Goal: Navigation & Orientation: Find specific page/section

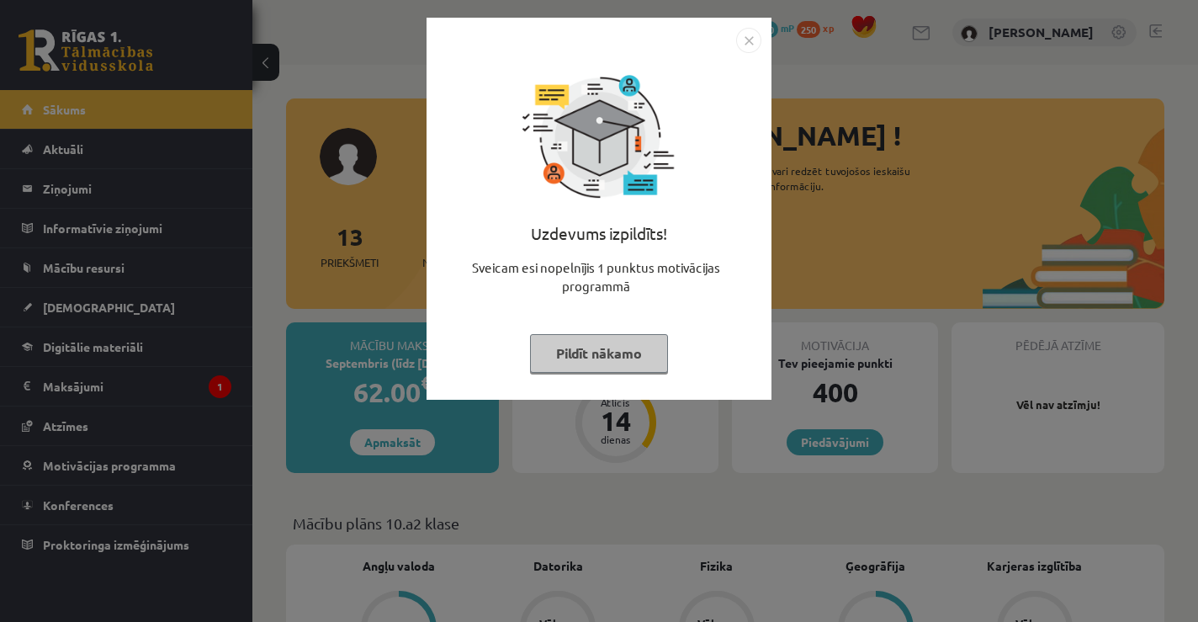
click at [745, 39] on img "Close" at bounding box center [748, 40] width 25 height 25
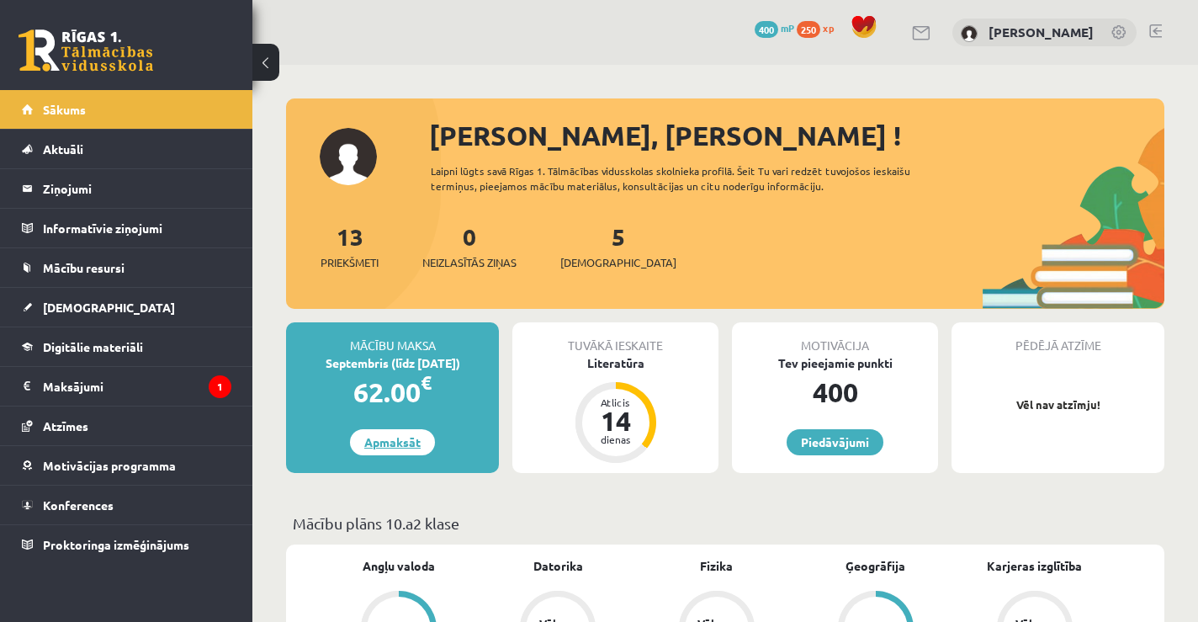
click at [406, 438] on link "Apmaksāt" at bounding box center [392, 442] width 85 height 26
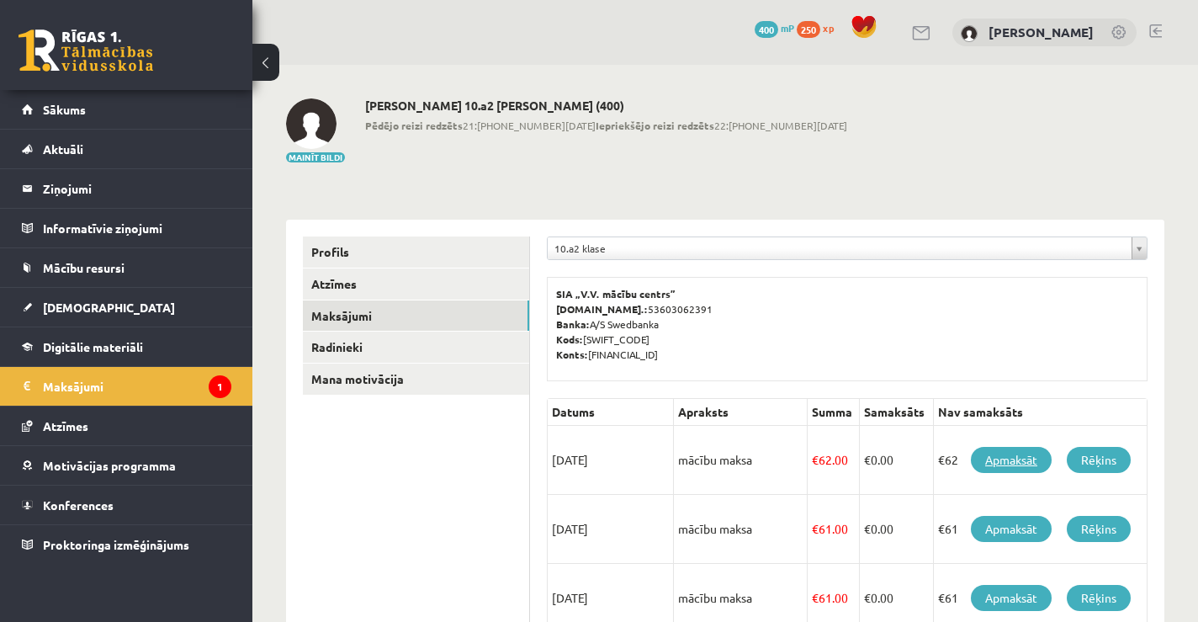
click at [1001, 464] on link "Apmaksāt" at bounding box center [1011, 460] width 81 height 26
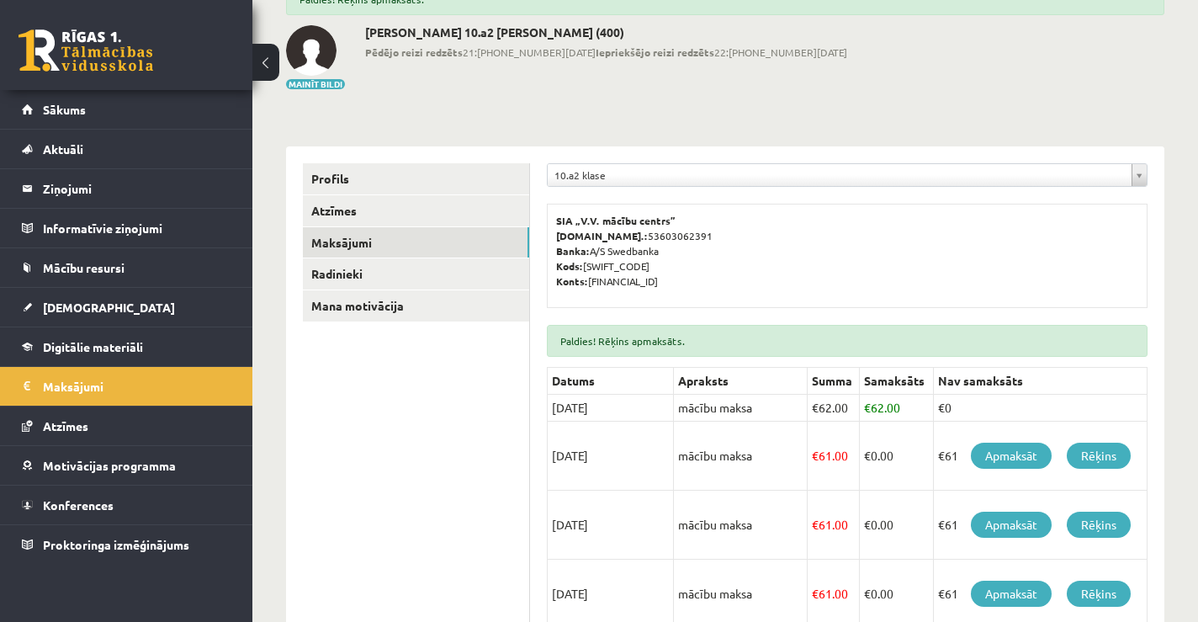
scroll to position [159, 0]
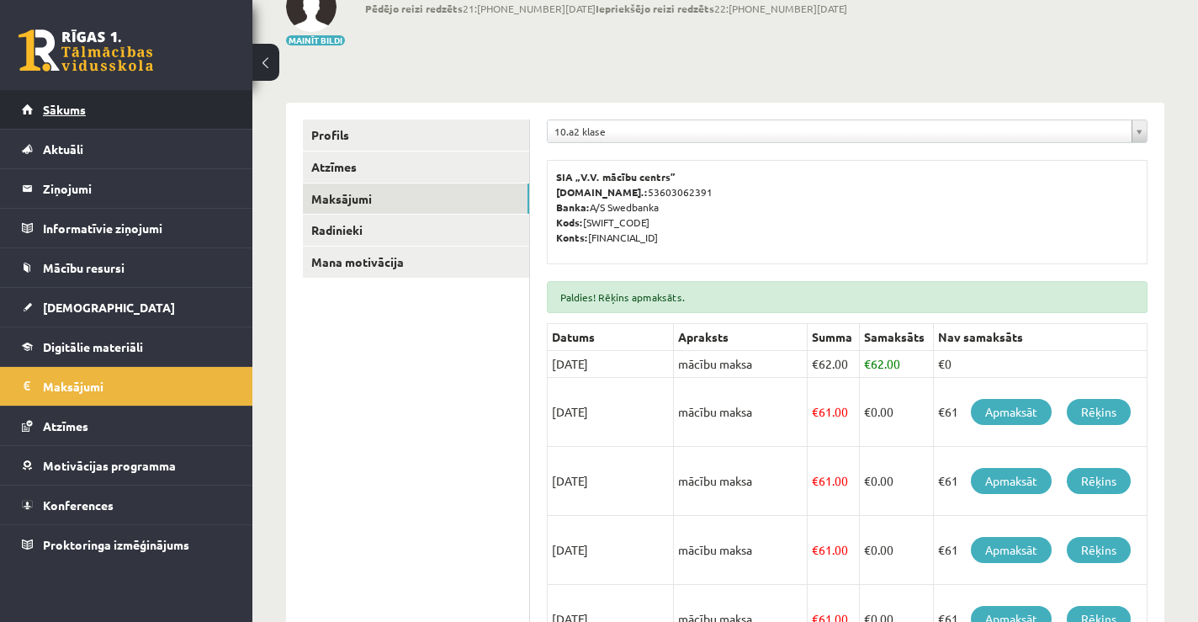
click at [79, 108] on span "Sākums" at bounding box center [64, 109] width 43 height 15
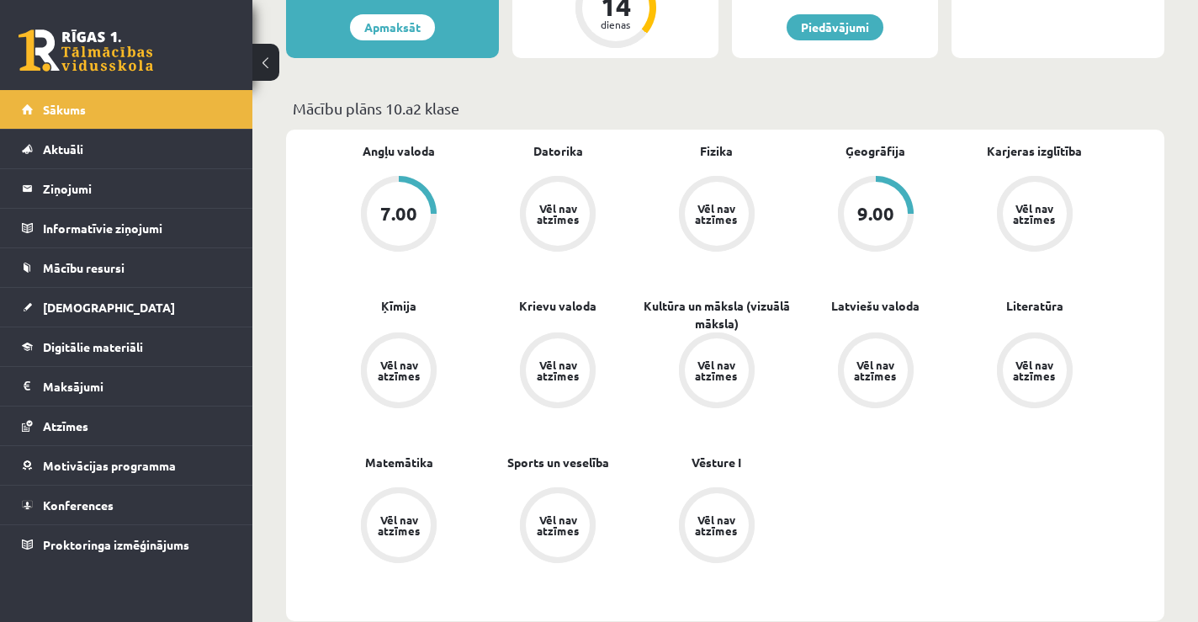
scroll to position [313, 0]
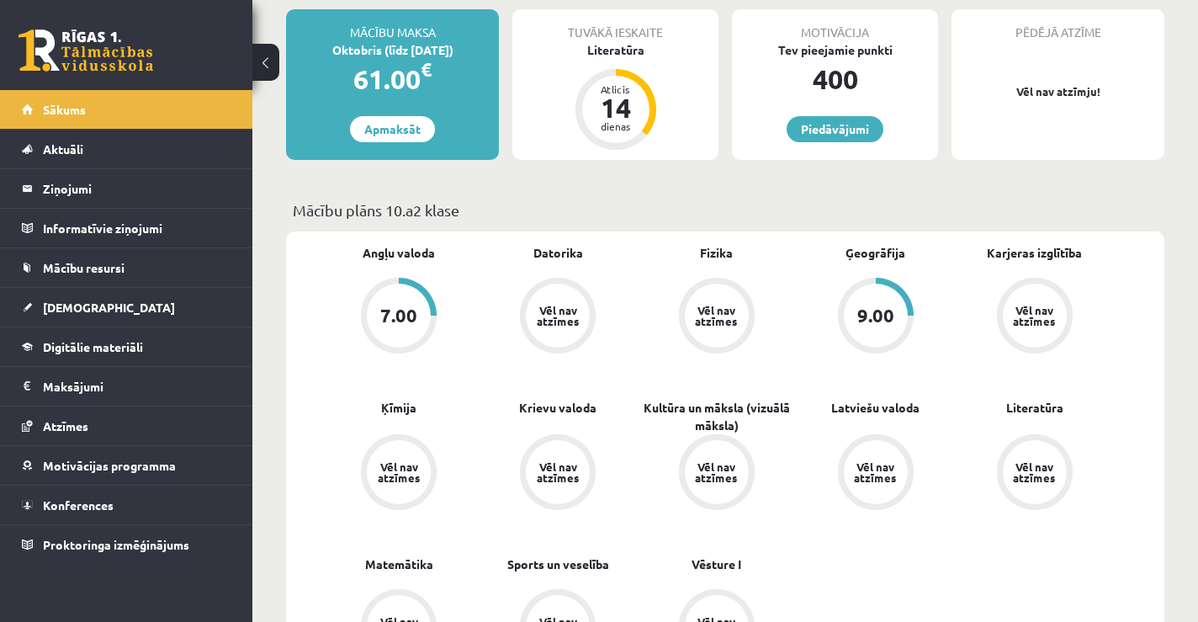
click at [410, 310] on div "7.00" at bounding box center [398, 315] width 37 height 19
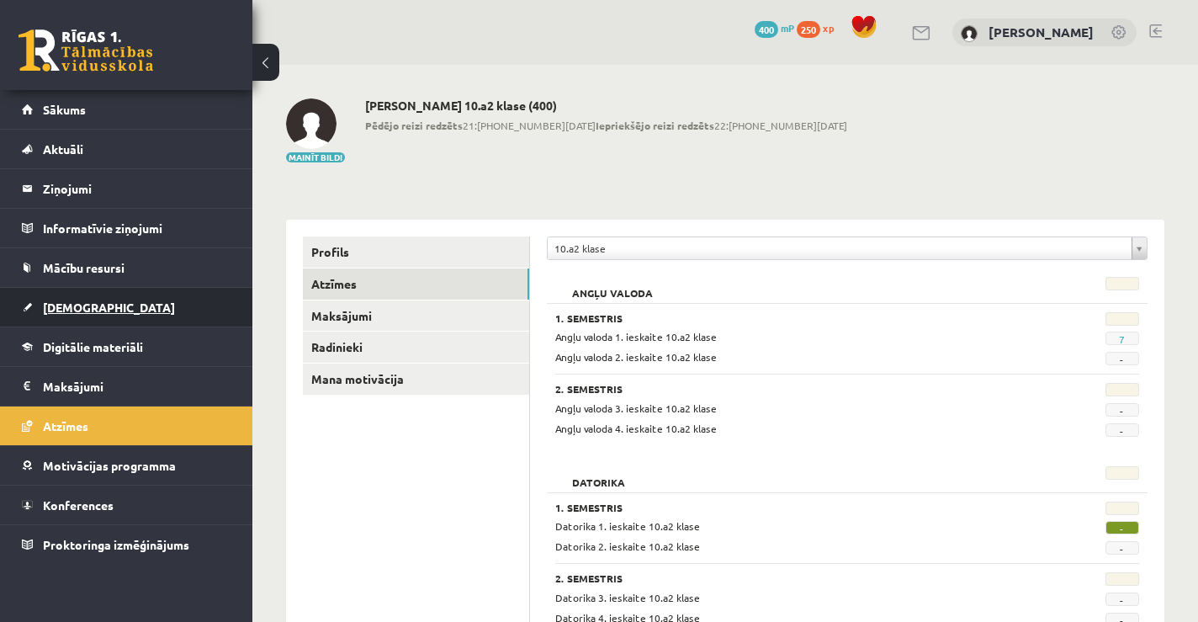
click at [61, 307] on span "[DEMOGRAPHIC_DATA]" at bounding box center [109, 307] width 132 height 15
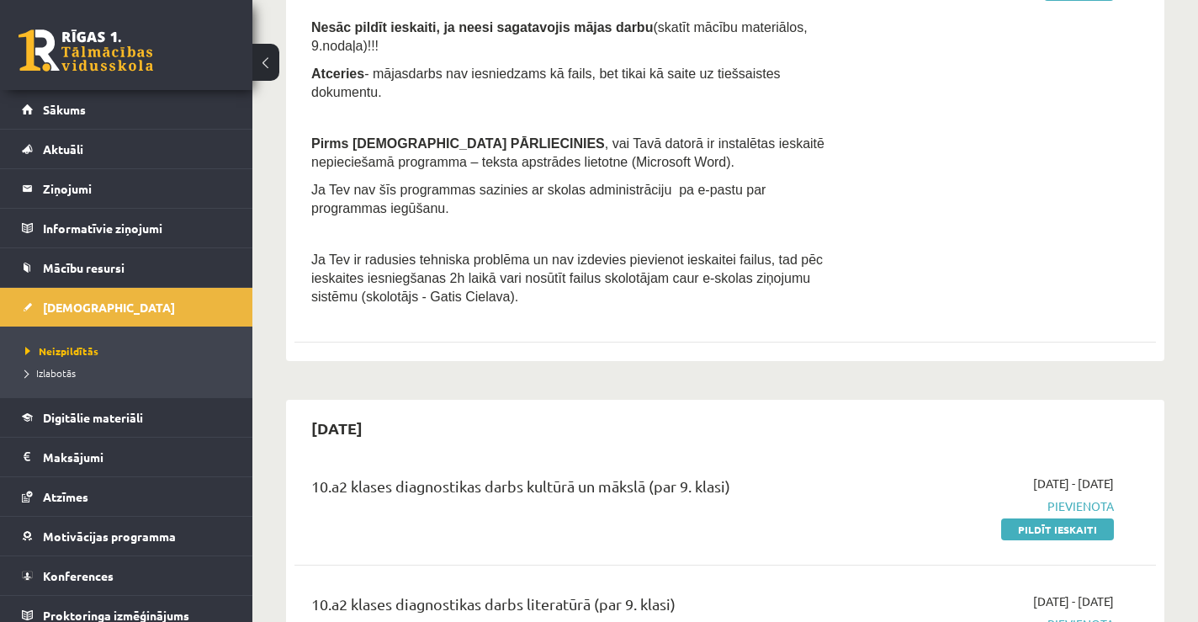
scroll to position [358, 0]
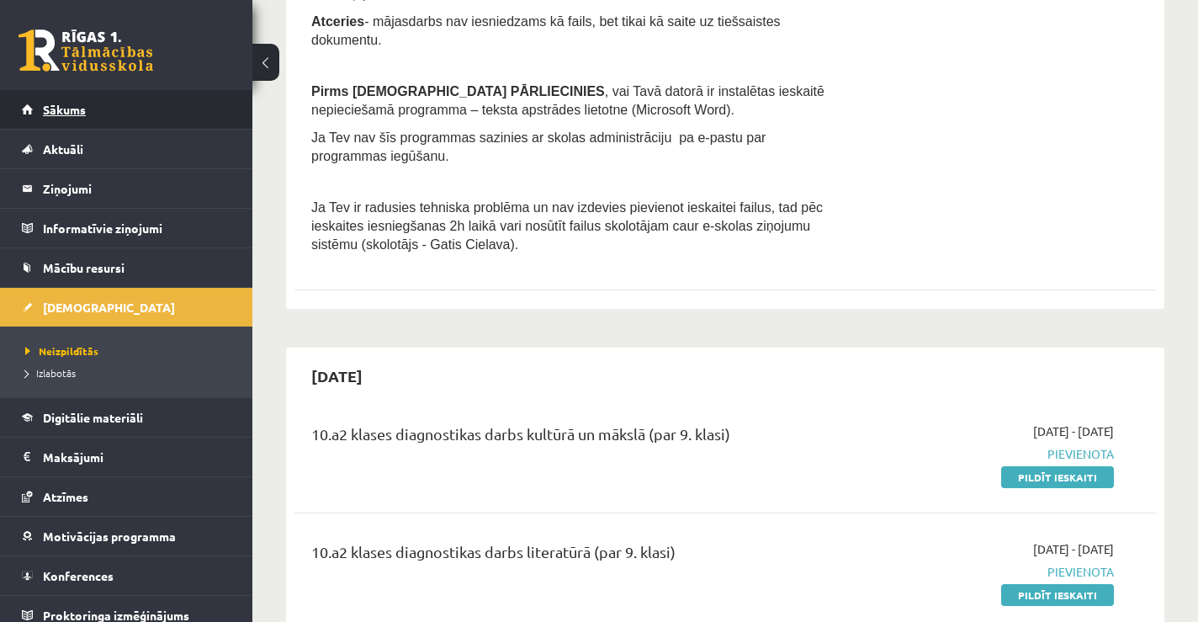
click at [71, 114] on span "Sākums" at bounding box center [64, 109] width 43 height 15
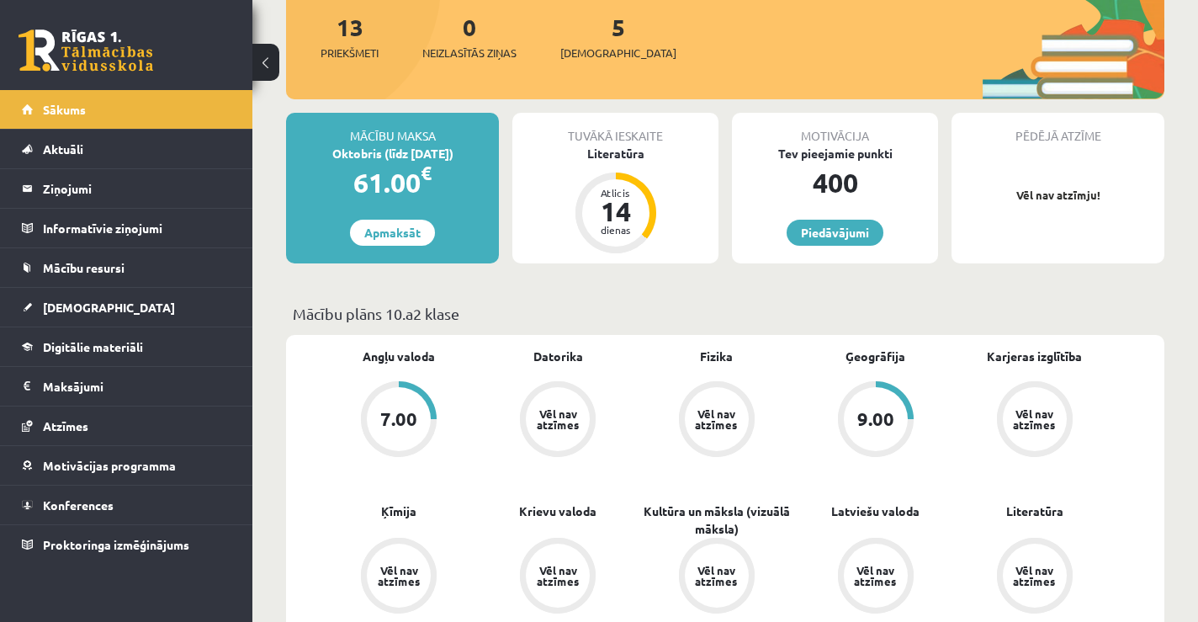
scroll to position [210, 0]
click at [866, 397] on div "9.00" at bounding box center [876, 418] width 64 height 64
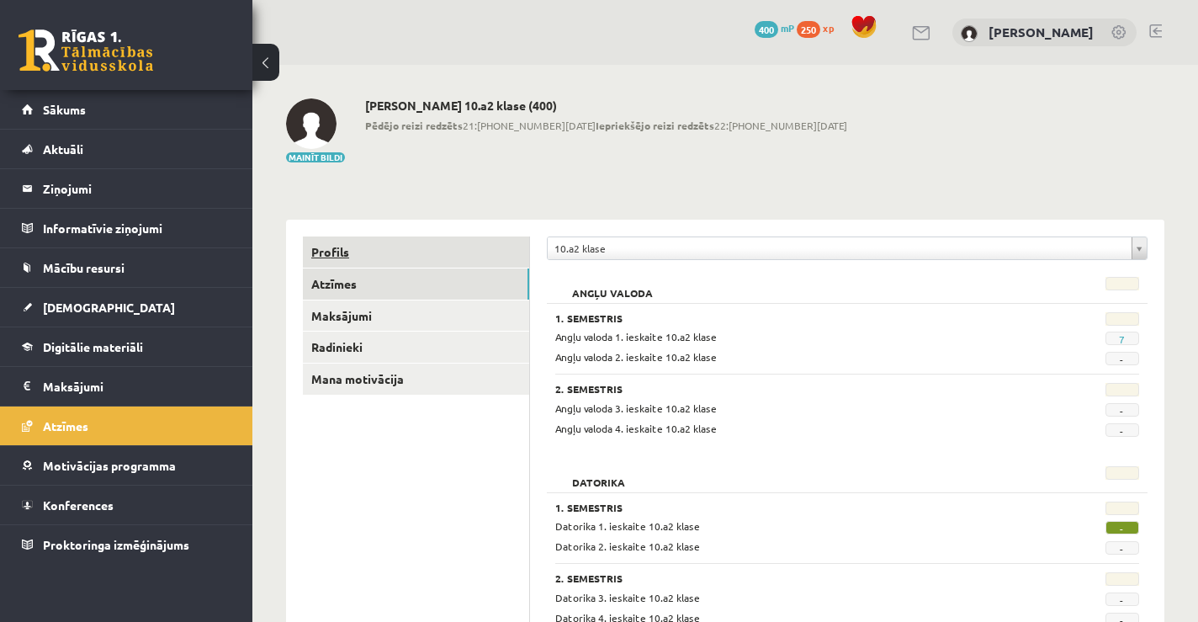
click at [339, 256] on link "Profils" at bounding box center [416, 251] width 226 height 31
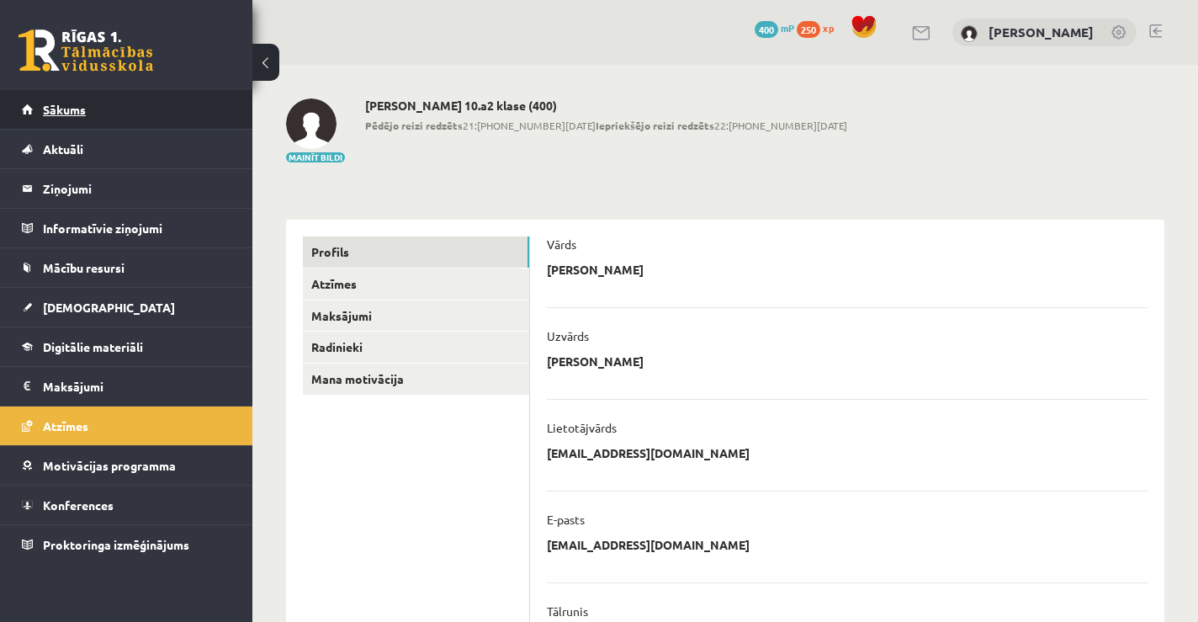
click at [72, 119] on link "Sākums" at bounding box center [127, 109] width 210 height 39
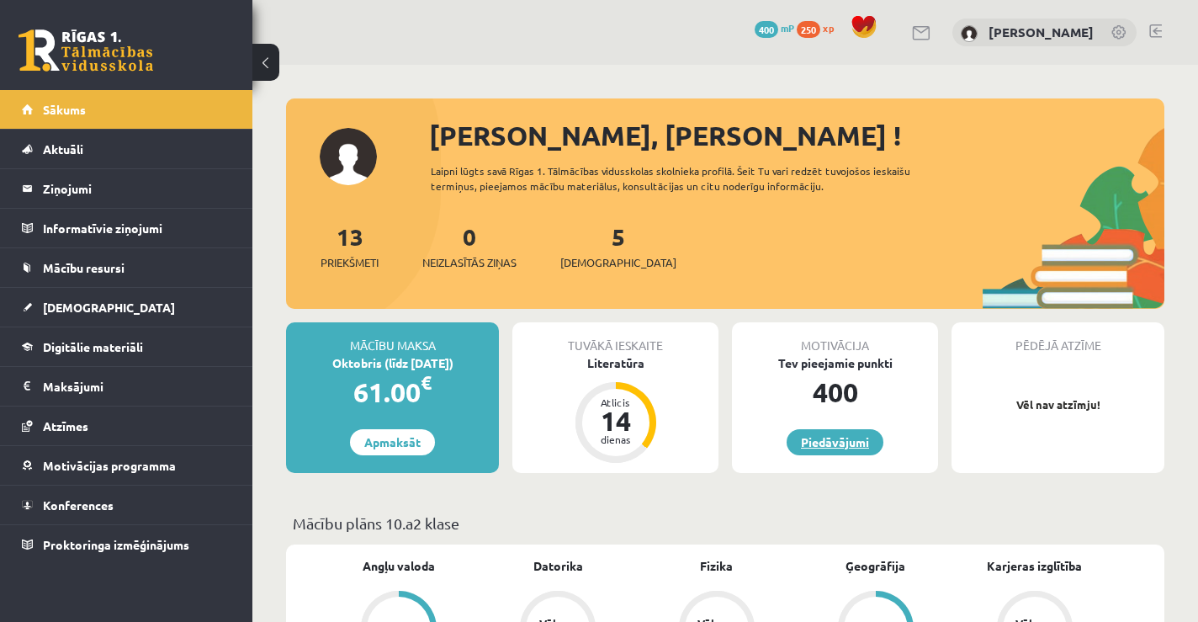
click at [813, 443] on link "Piedāvājumi" at bounding box center [835, 442] width 97 height 26
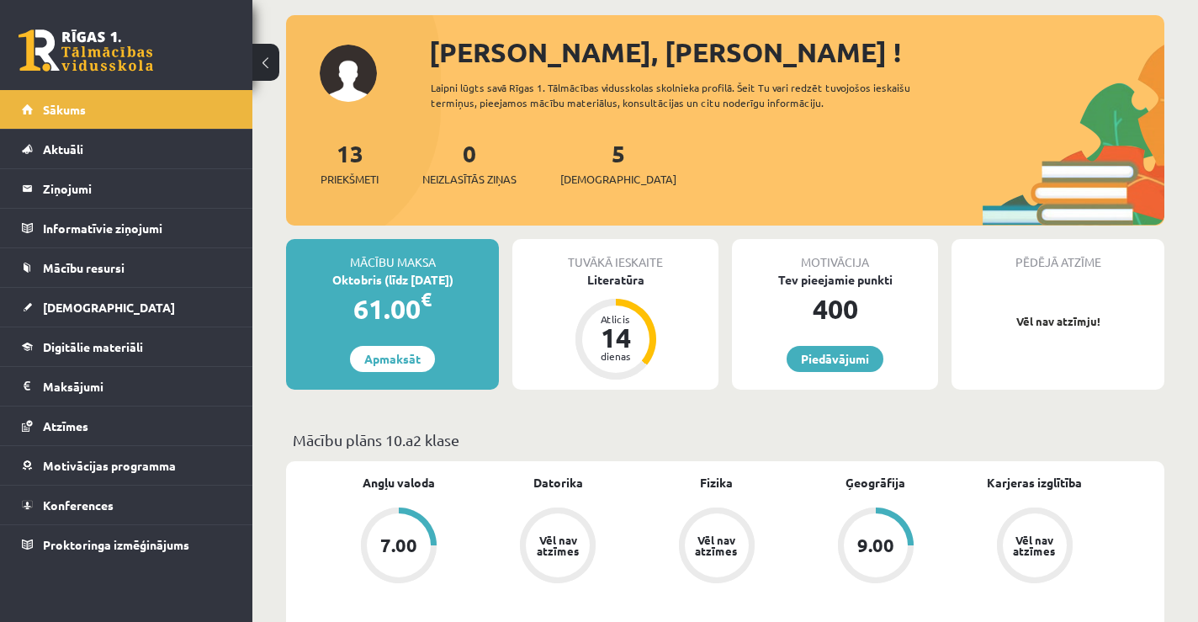
scroll to position [34, 0]
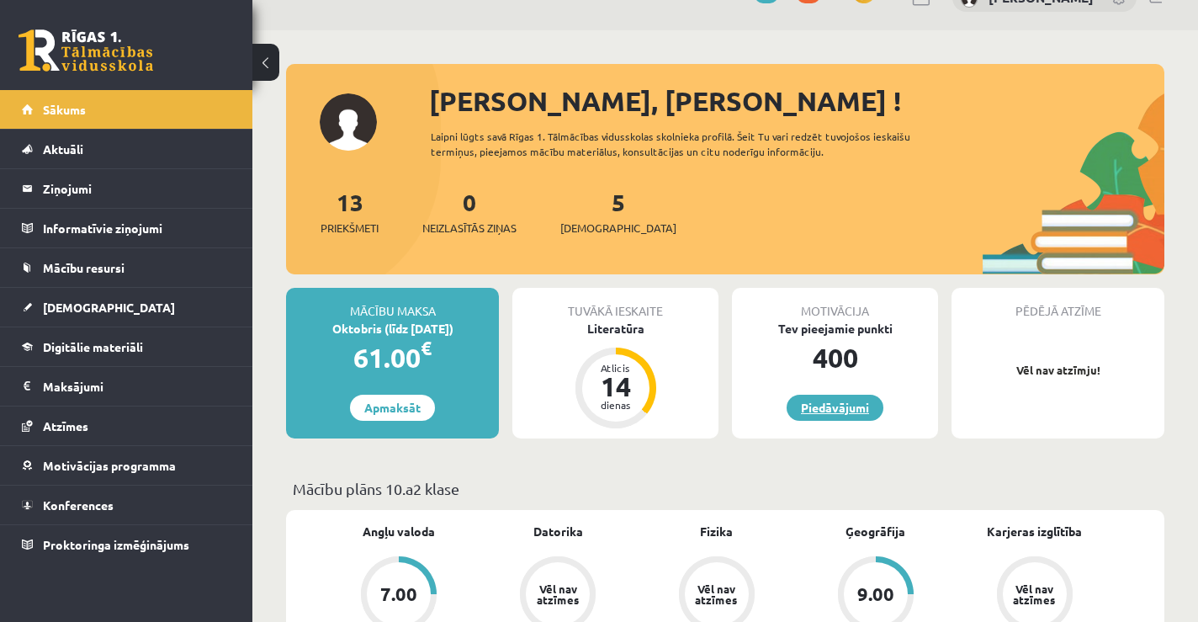
click at [819, 406] on link "Piedāvājumi" at bounding box center [835, 408] width 97 height 26
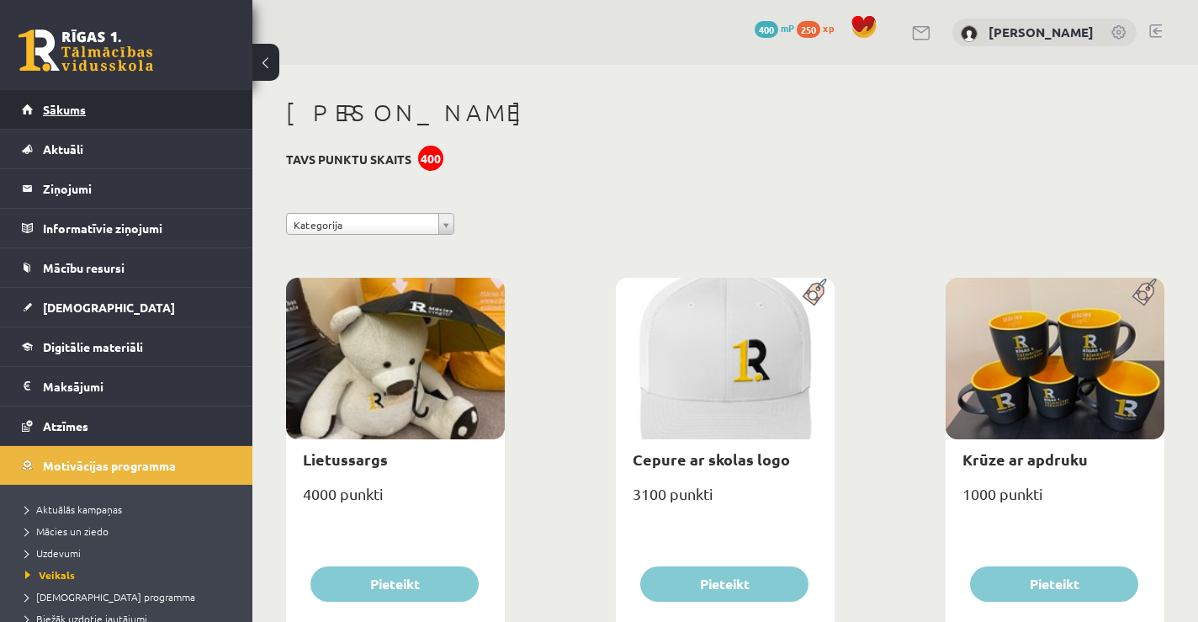
click at [36, 101] on link "Sākums" at bounding box center [127, 109] width 210 height 39
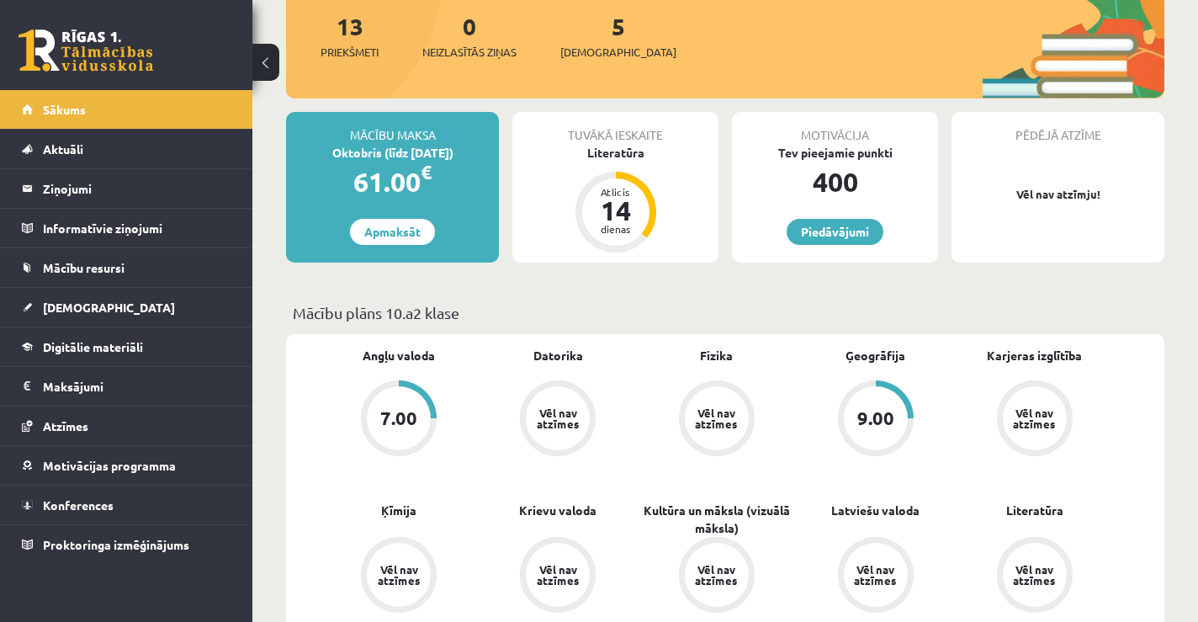
scroll to position [279, 0]
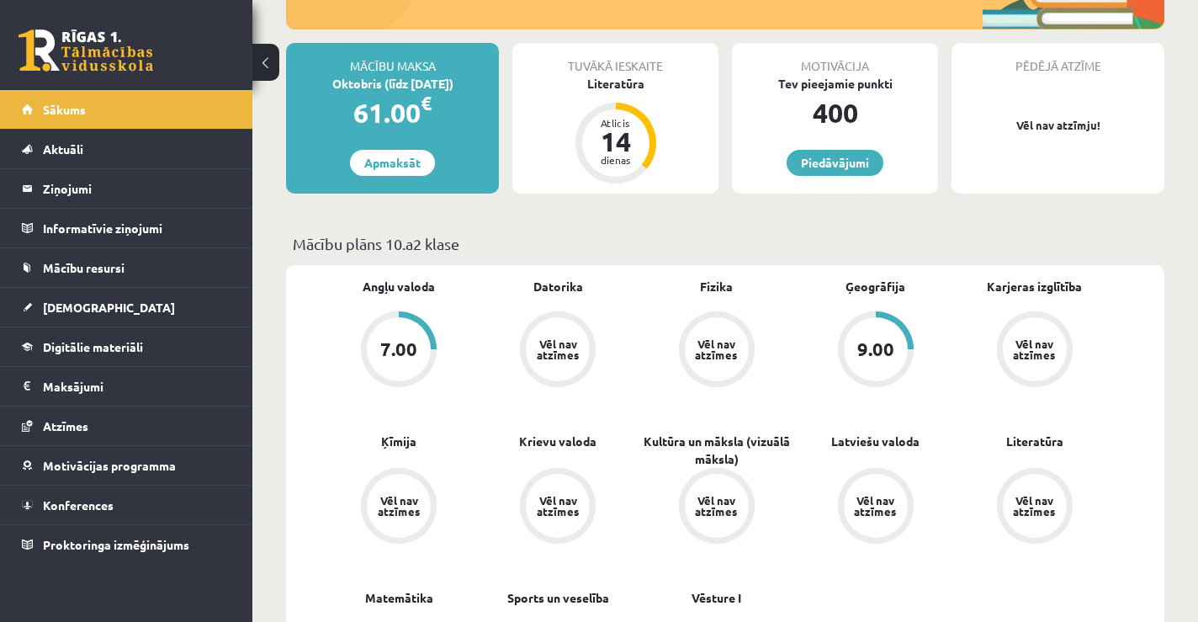
click at [390, 346] on div "7.00" at bounding box center [398, 349] width 37 height 19
click at [618, 83] on div "Literatūra" at bounding box center [615, 84] width 206 height 18
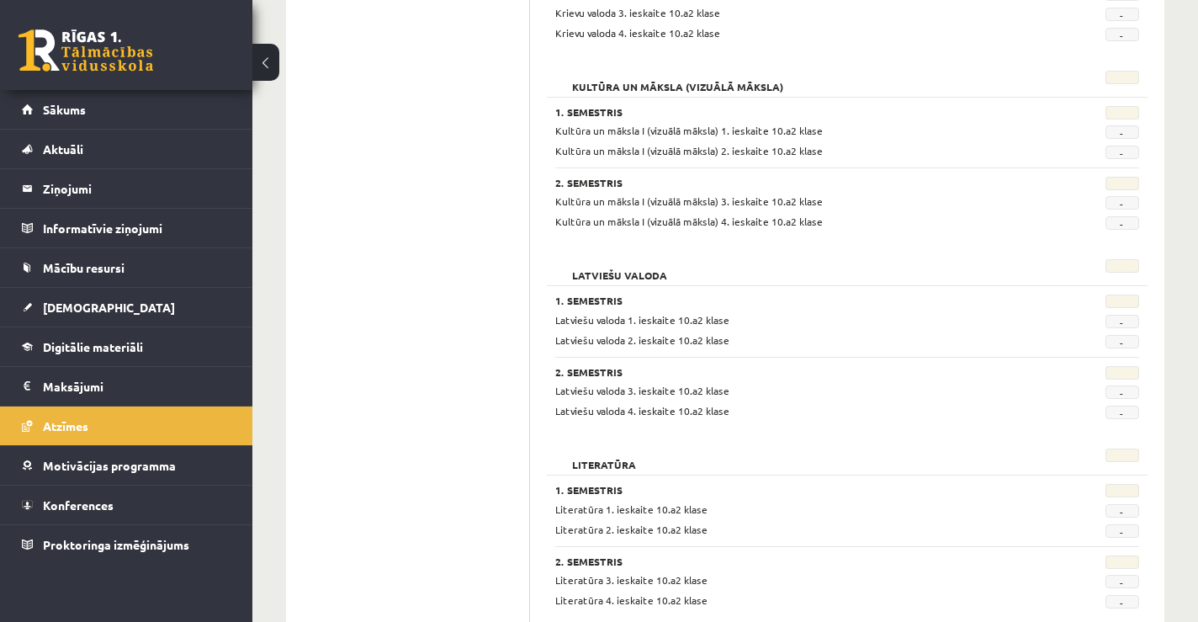
scroll to position [1123, 0]
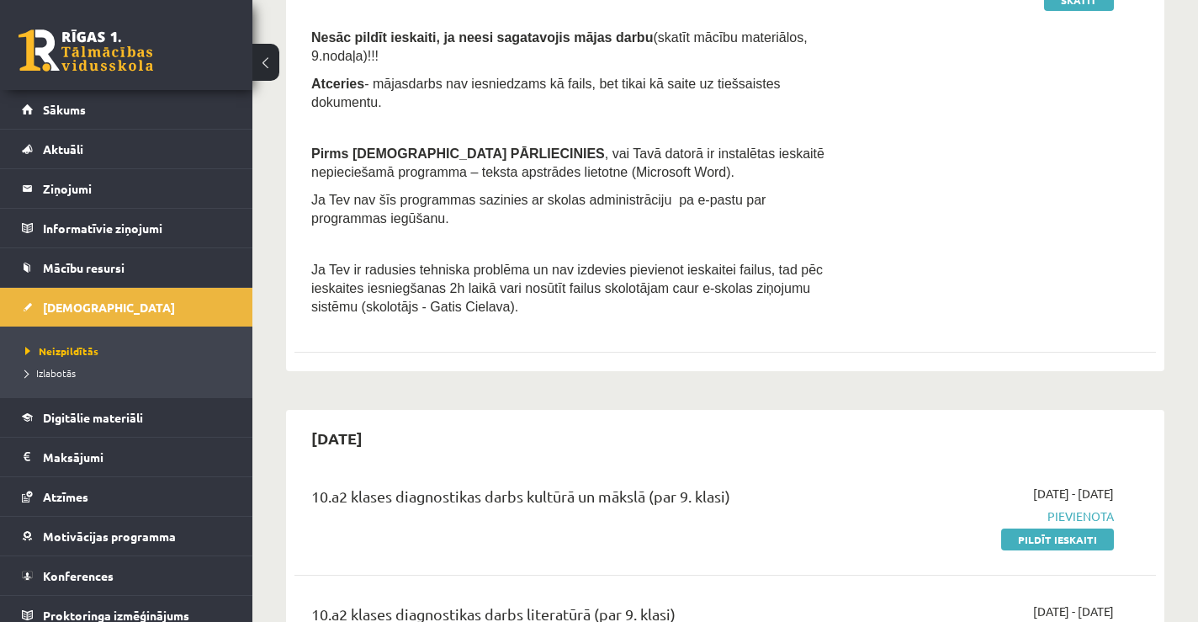
scroll to position [37, 0]
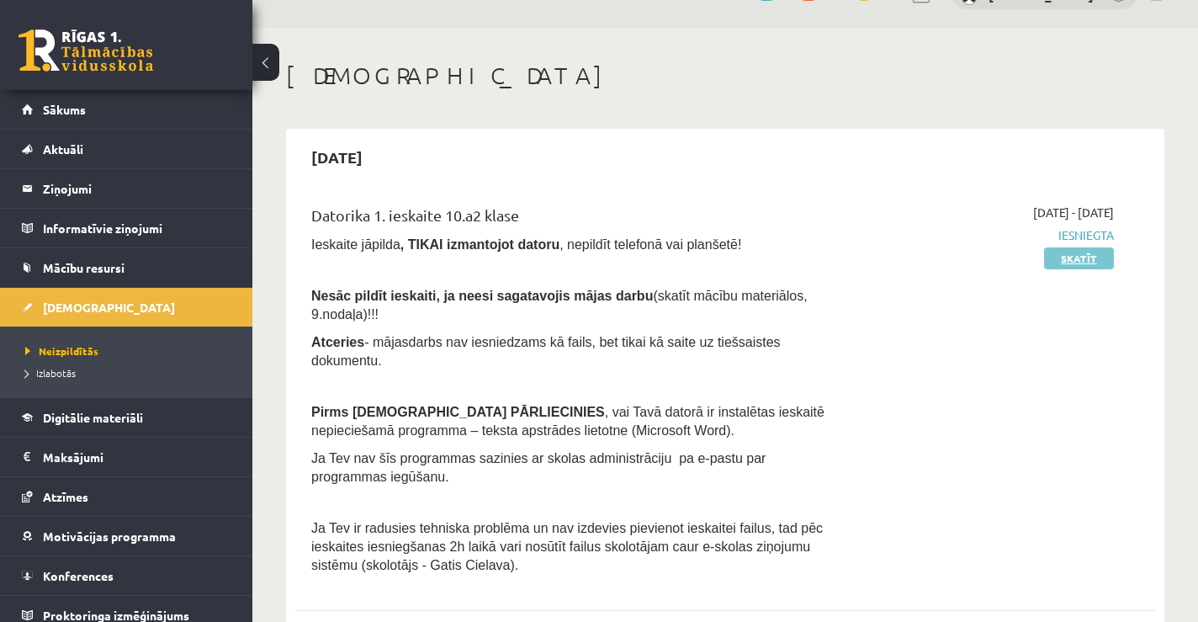
click at [1061, 259] on link "Skatīt" at bounding box center [1079, 258] width 70 height 22
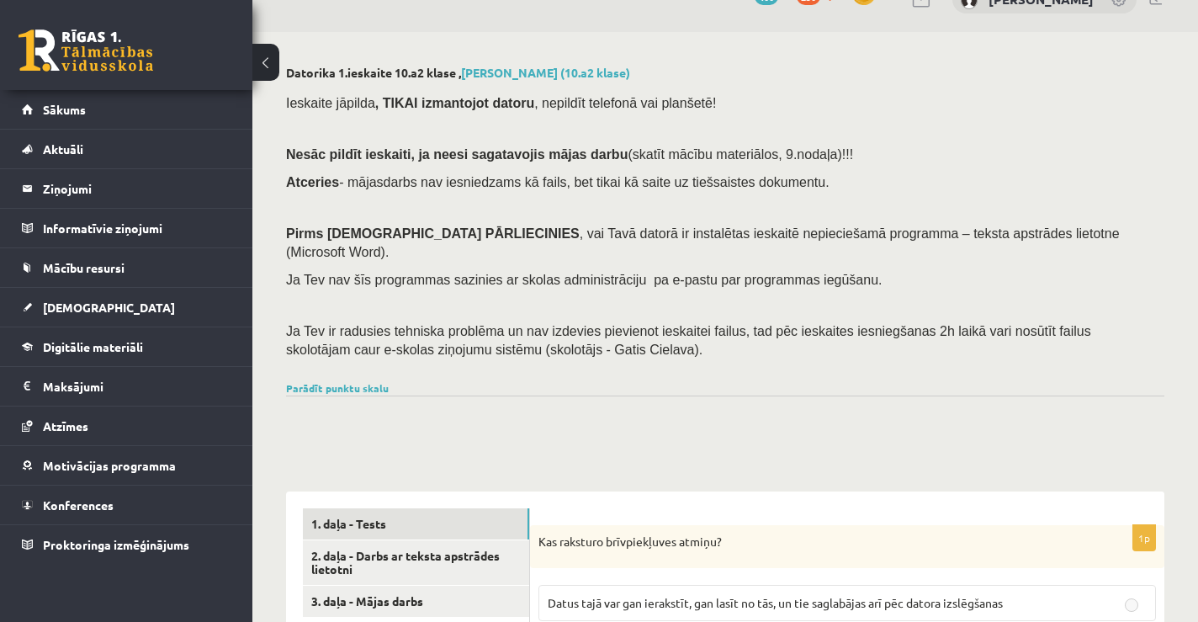
scroll to position [37, 0]
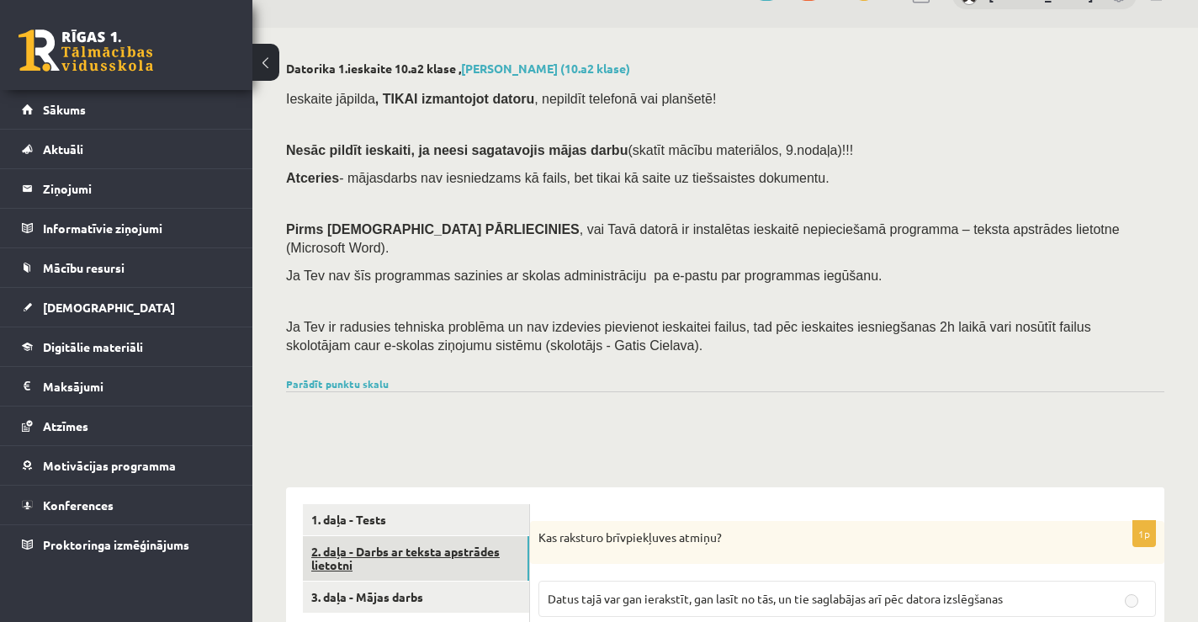
click at [430, 536] on link "2. daļa - Darbs ar teksta apstrādes lietotni" at bounding box center [416, 558] width 226 height 45
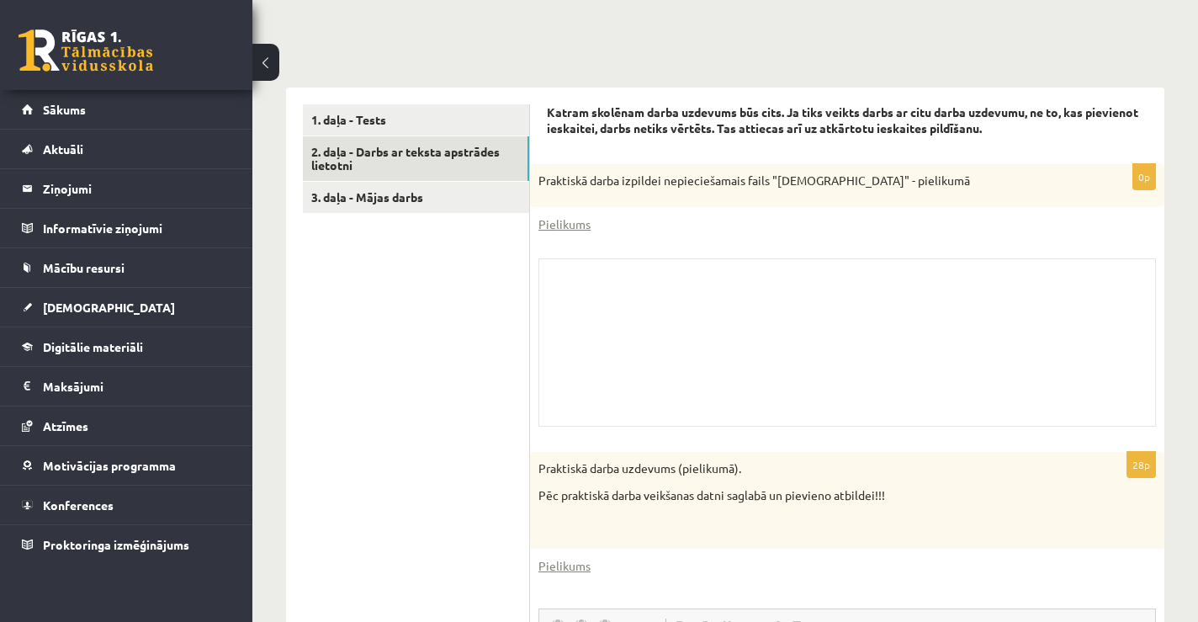
scroll to position [248, 0]
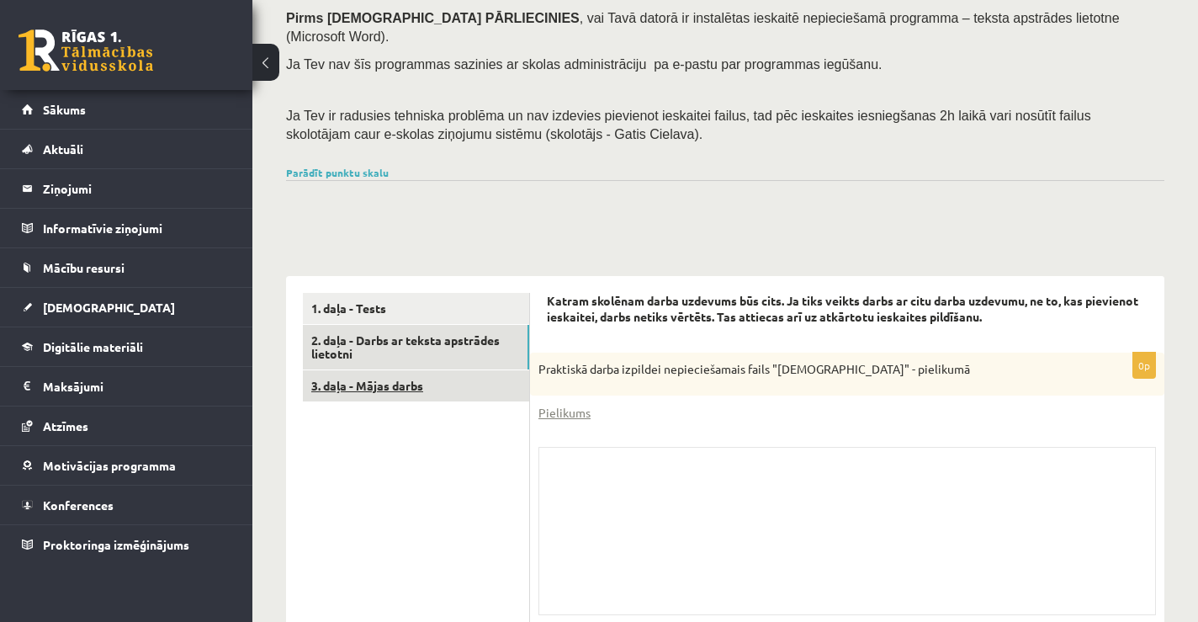
click at [398, 370] on link "3. daļa - Mājas darbs" at bounding box center [416, 385] width 226 height 31
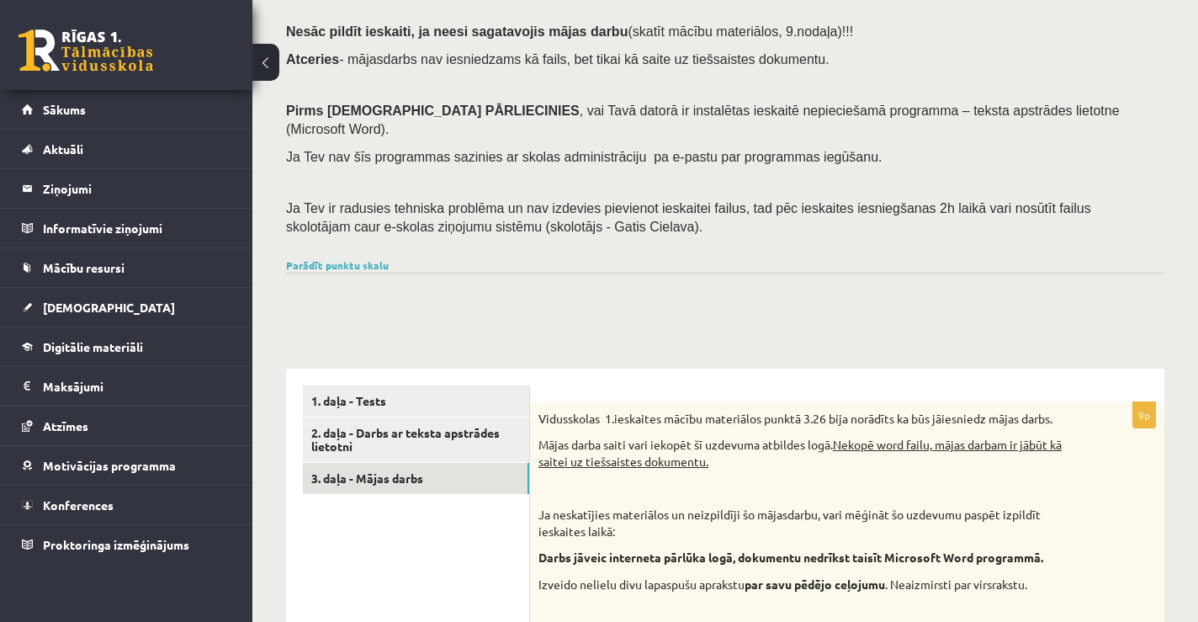
scroll to position [7, 0]
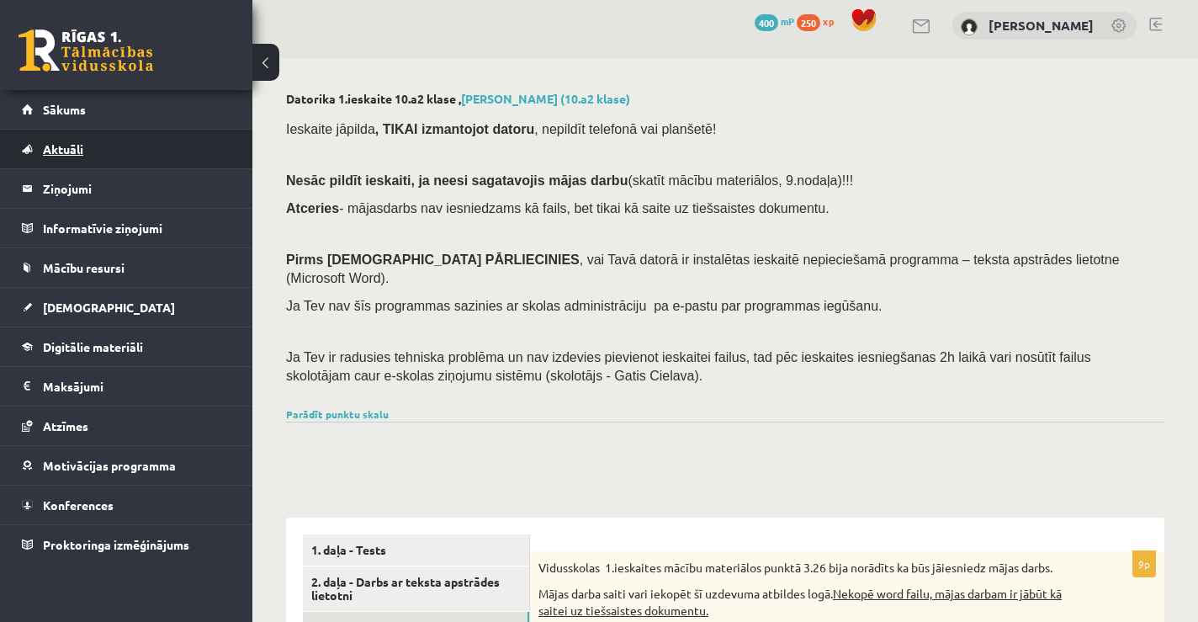
click at [72, 146] on span "Aktuāli" at bounding box center [63, 148] width 40 height 15
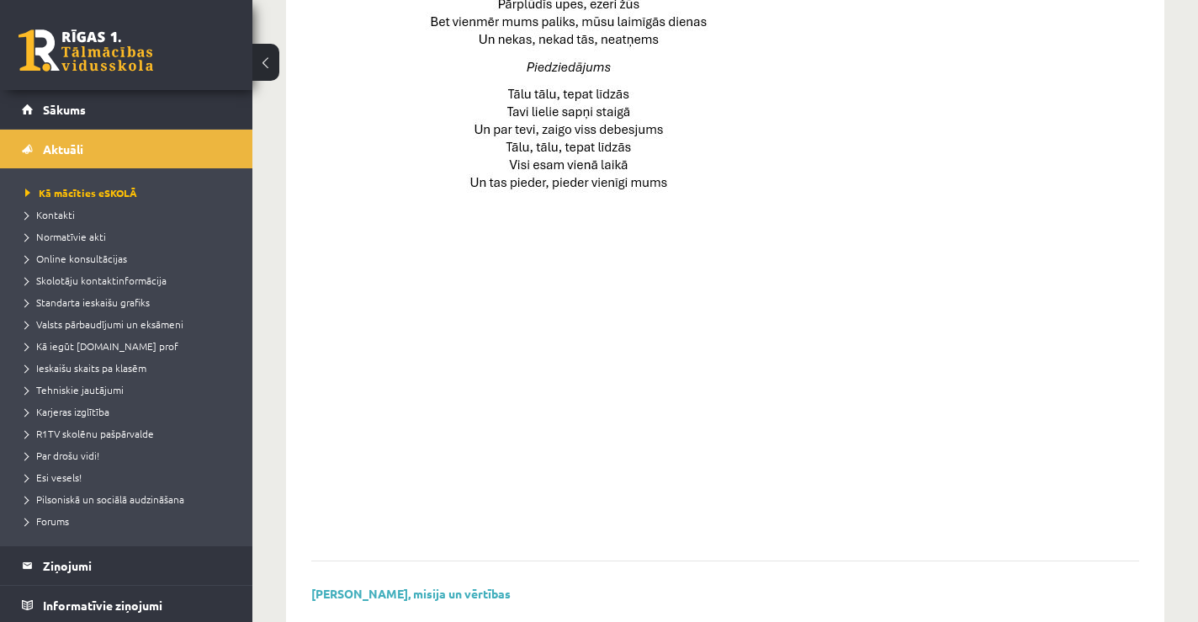
scroll to position [1175, 0]
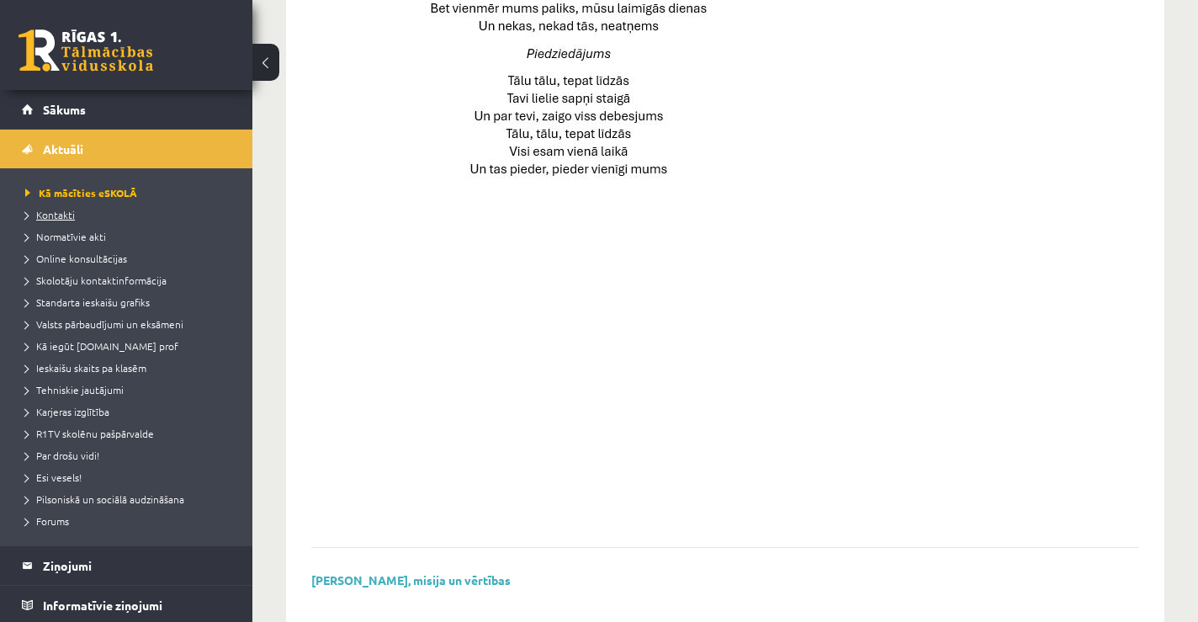
click at [64, 216] on span "Kontakti" at bounding box center [50, 214] width 50 height 13
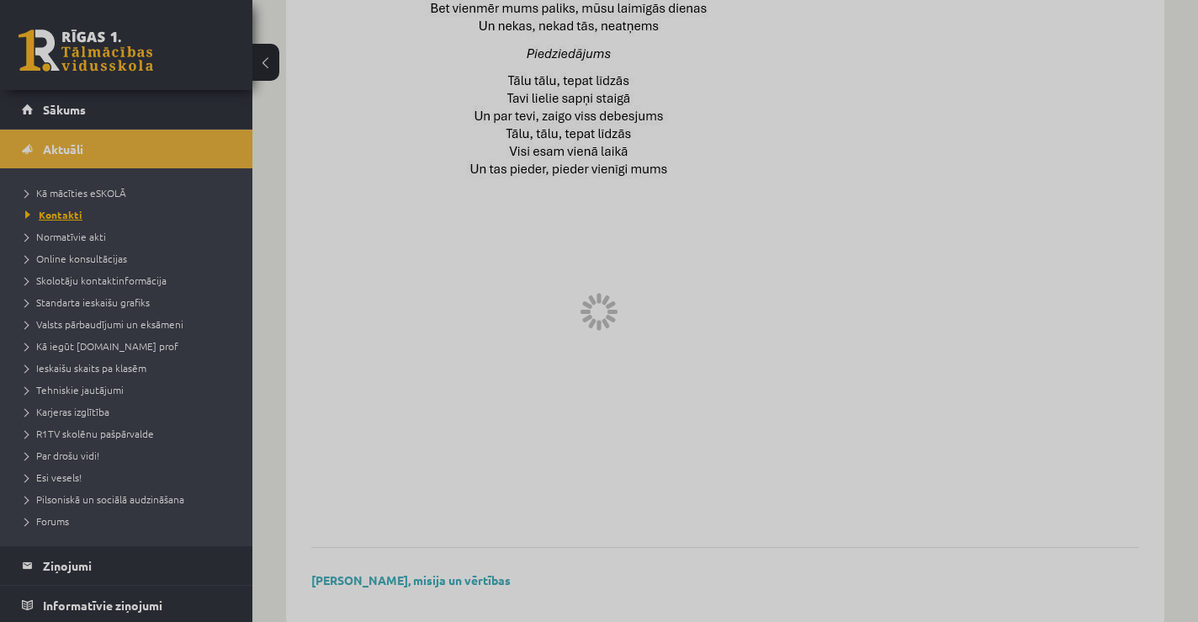
scroll to position [464, 0]
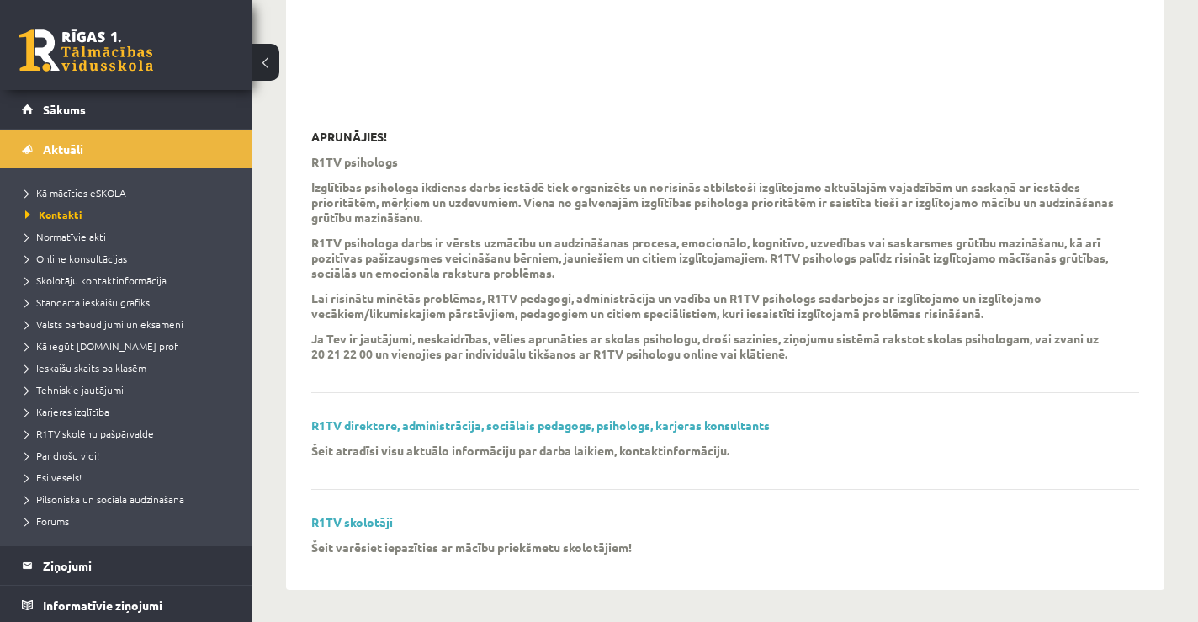
click at [60, 241] on span "Normatīvie akti" at bounding box center [65, 236] width 81 height 13
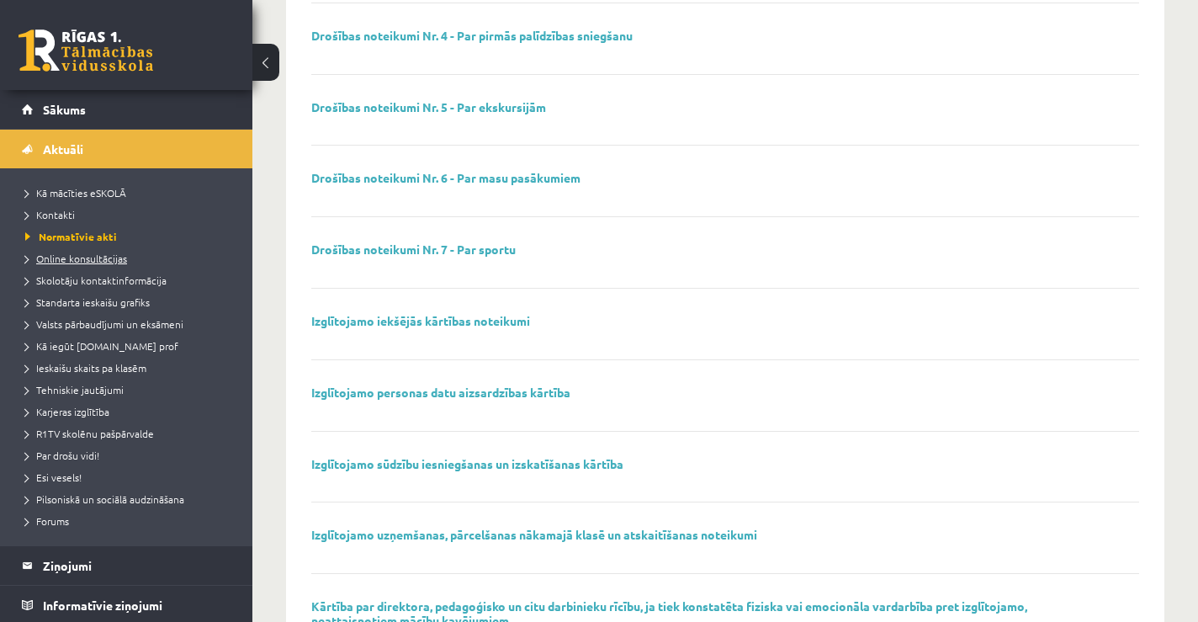
click at [106, 261] on span "Online konsultācijas" at bounding box center [76, 258] width 102 height 13
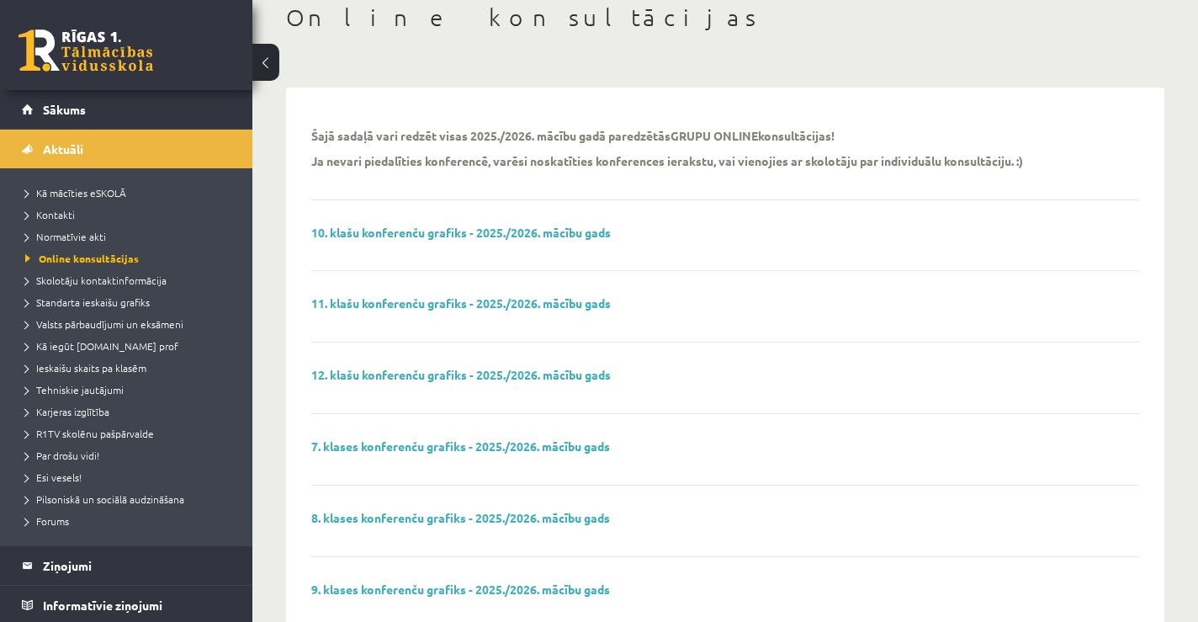
scroll to position [67, 0]
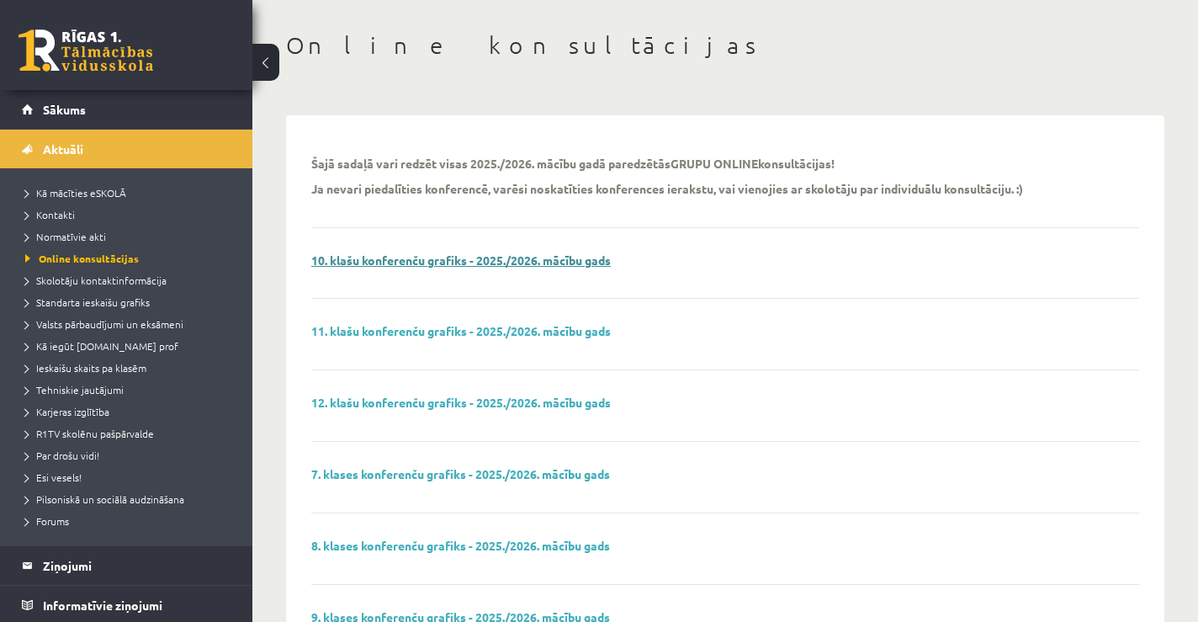
click at [368, 259] on link "10. klašu konferenču grafiks - 2025./2026. mācību gads" at bounding box center [461, 259] width 300 height 15
